Goal: Obtain resource: Obtain resource

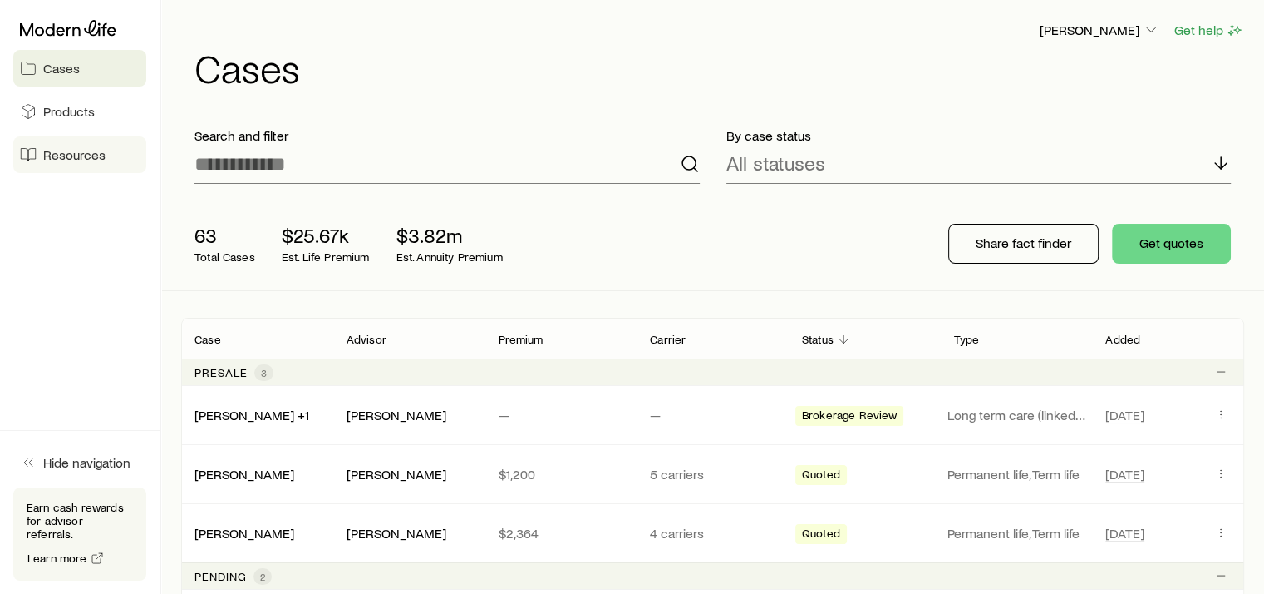
click at [97, 155] on span "Resources" at bounding box center [74, 154] width 62 height 17
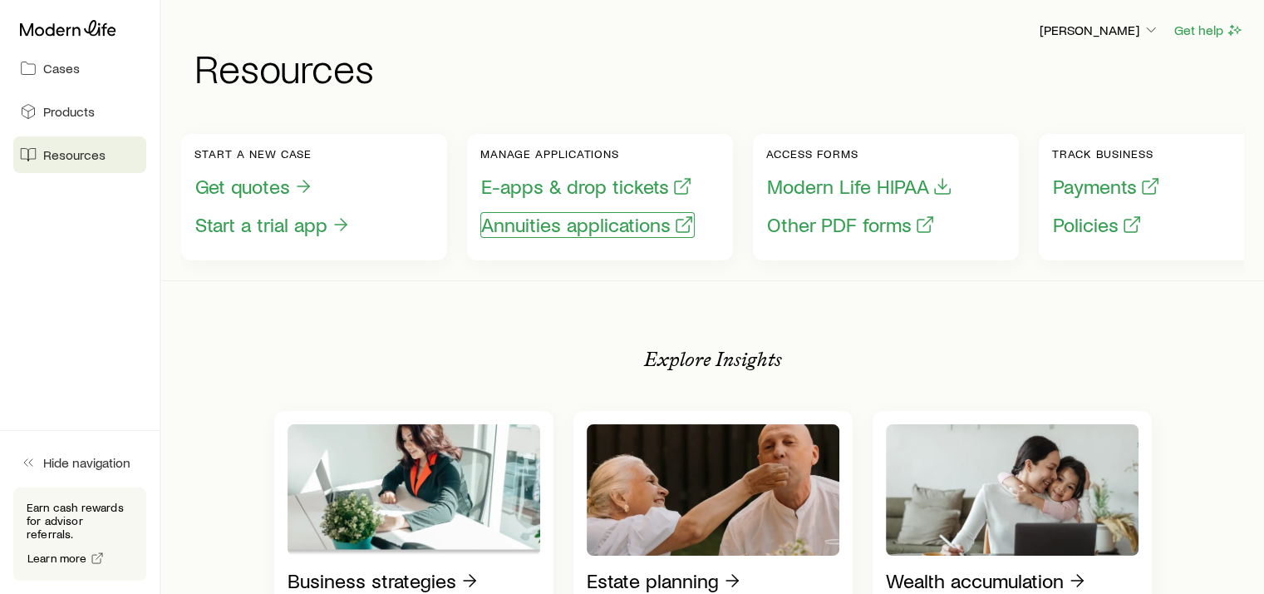
click at [608, 228] on button "Annuities applications" at bounding box center [587, 225] width 214 height 26
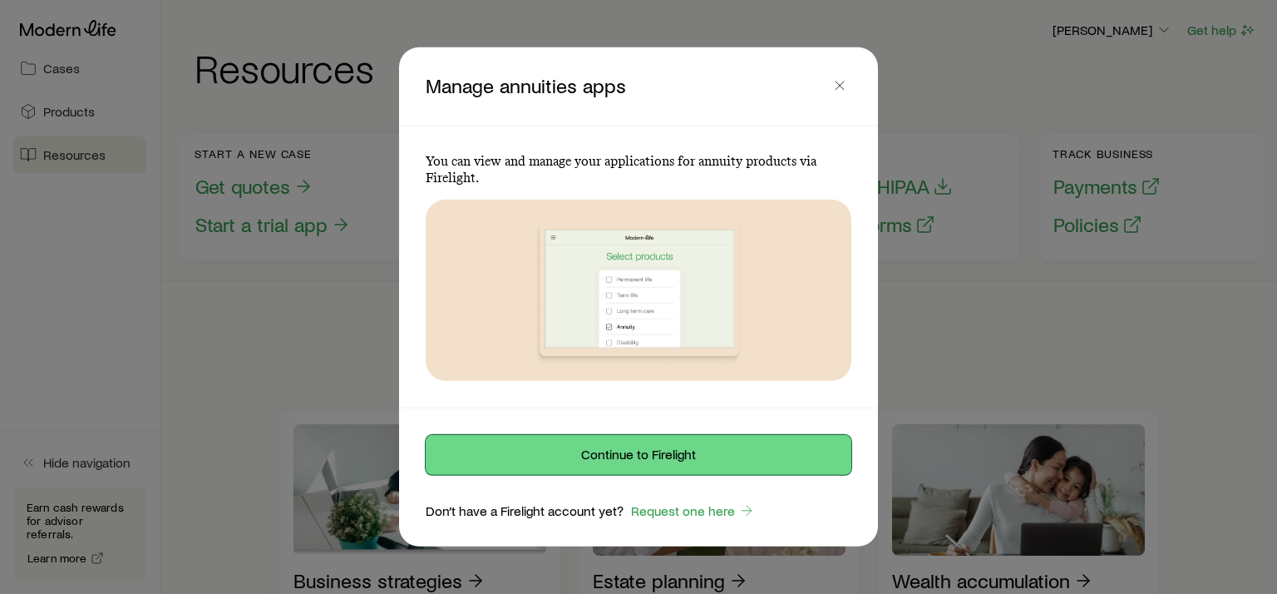
click at [643, 457] on button "Continue to Firelight" at bounding box center [639, 455] width 426 height 40
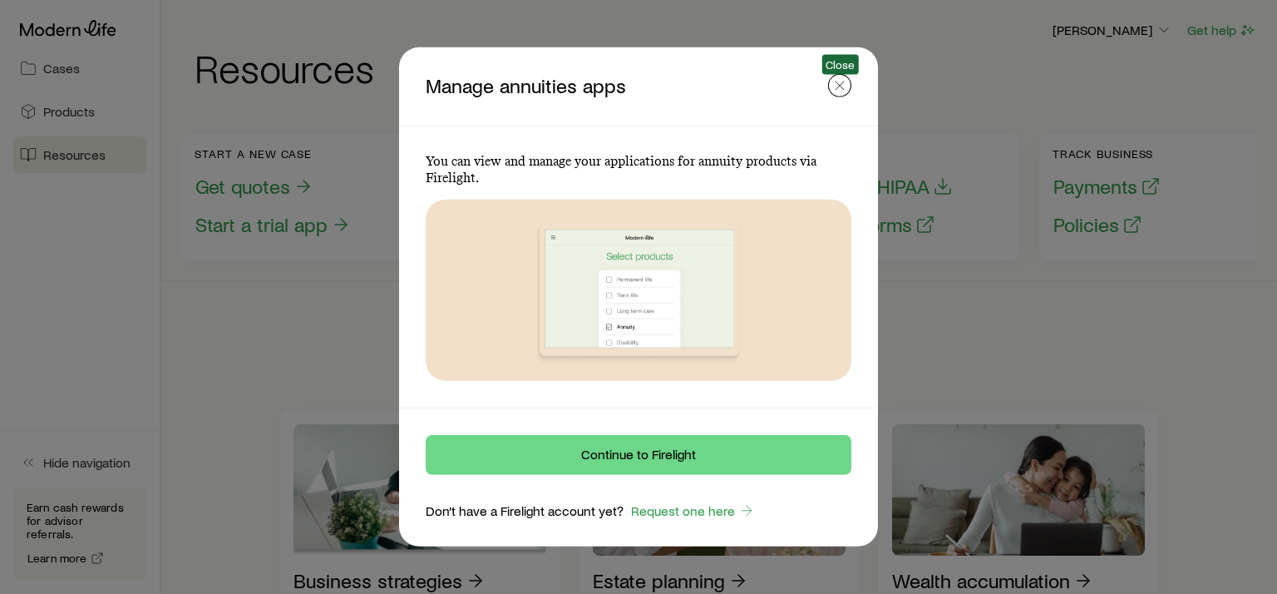
click at [845, 82] on icon "button" at bounding box center [839, 85] width 17 height 17
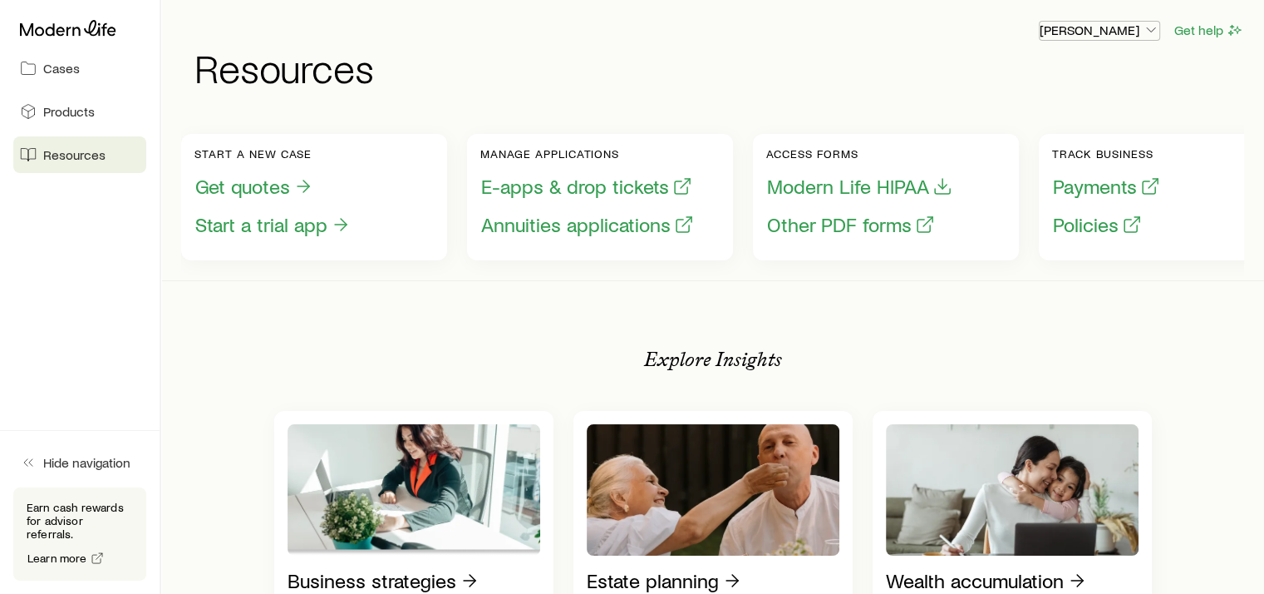
click at [1123, 25] on p "[PERSON_NAME]" at bounding box center [1100, 30] width 120 height 17
click at [1040, 161] on span "Sign out" at bounding box center [1021, 157] width 46 height 17
